Goal: Task Accomplishment & Management: Use online tool/utility

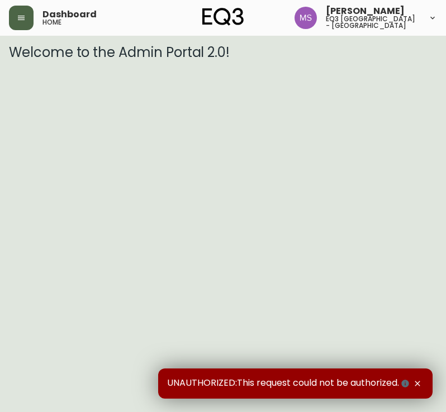
click at [28, 22] on button "button" at bounding box center [21, 18] width 25 height 25
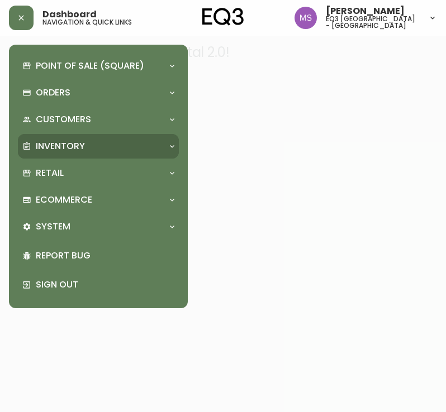
click at [93, 143] on div "Inventory" at bounding box center [92, 146] width 141 height 12
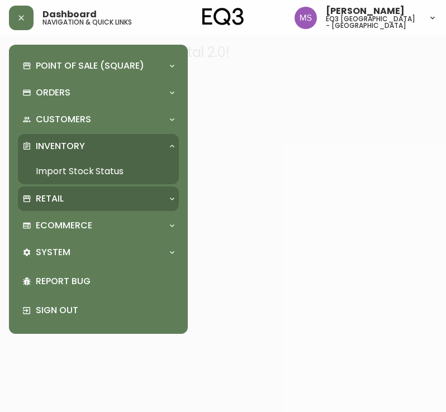
click at [85, 199] on div "Retail" at bounding box center [92, 199] width 141 height 12
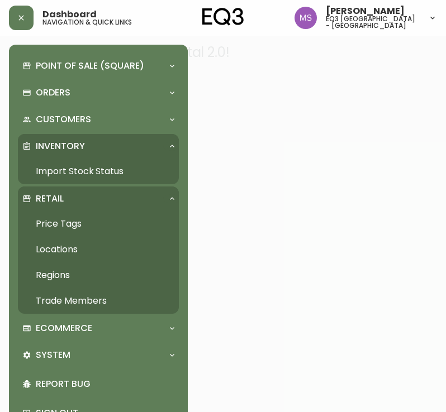
drag, startPoint x: 89, startPoint y: 174, endPoint x: 98, endPoint y: 170, distance: 9.8
click at [89, 174] on link "Import Stock Status" at bounding box center [98, 172] width 161 height 26
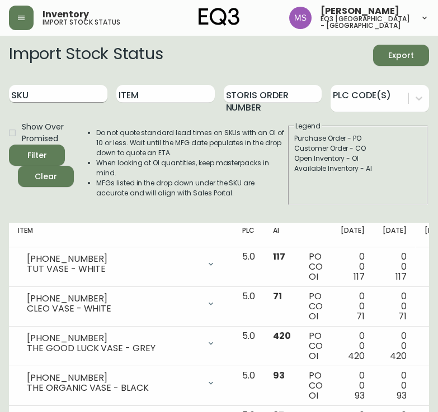
click at [58, 88] on input "SKU" at bounding box center [58, 94] width 98 height 18
paste input "7130-429-13"
click at [9, 145] on button "Filter" at bounding box center [37, 155] width 56 height 21
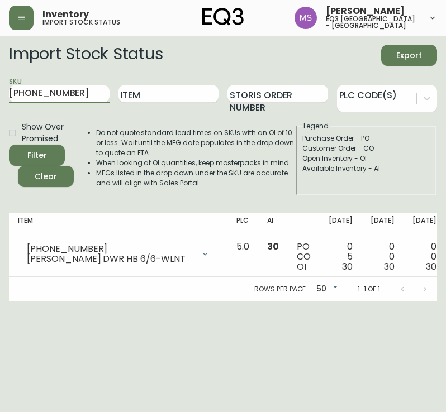
drag, startPoint x: 81, startPoint y: 89, endPoint x: -1, endPoint y: 74, distance: 83.1
click at [0, 74] on html "Inventory import stock status Marlond Samedy eq3 montréal - st laurent Import S…" at bounding box center [223, 151] width 446 height 302
paste input "12"
click at [9, 145] on button "Filter" at bounding box center [37, 155] width 56 height 21
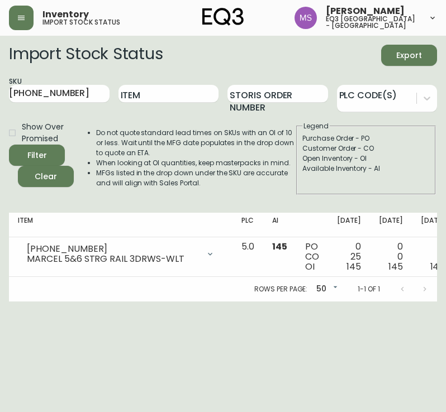
drag, startPoint x: -1, startPoint y: 77, endPoint x: -1, endPoint y: 70, distance: 6.7
click at [0, 70] on html "Inventory import stock status Marlond Samedy eq3 montréal - st laurent Import S…" at bounding box center [223, 151] width 446 height 302
paste input "20"
click at [9, 145] on button "Filter" at bounding box center [37, 155] width 56 height 21
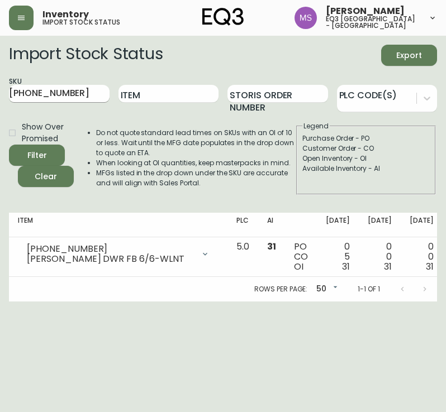
drag, startPoint x: 90, startPoint y: 104, endPoint x: 74, endPoint y: 92, distance: 20.0
click at [74, 92] on div "SKU 7130-420-13" at bounding box center [59, 94] width 101 height 36
drag, startPoint x: 75, startPoint y: 90, endPoint x: -1, endPoint y: 73, distance: 77.3
click at [0, 73] on html "Inventory import stock status Marlond Samedy eq3 montréal - st laurent Import S…" at bounding box center [223, 151] width 446 height 302
paste input "3050-474-1"
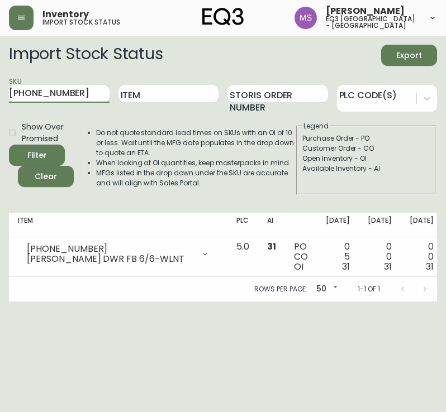
type input "3050-474-1"
click at [9, 145] on button "Filter" at bounding box center [37, 155] width 56 height 21
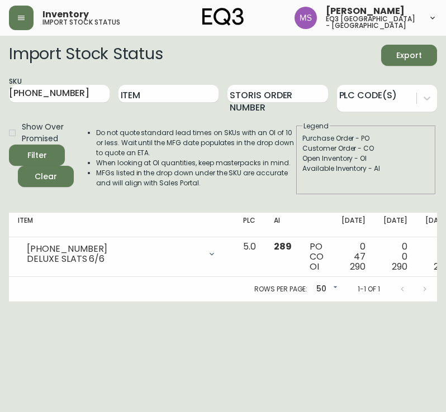
click at [421, 302] on html "Inventory import stock status Marlond Samedy eq3 montréal - st laurent Import S…" at bounding box center [223, 151] width 446 height 302
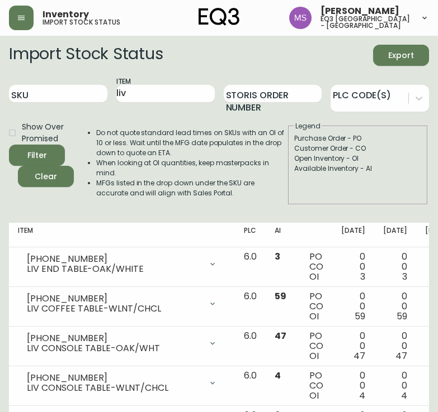
scroll to position [27, 0]
